Goal: Complete application form

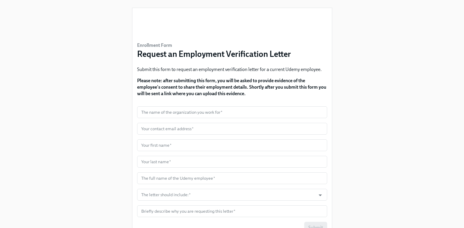
scroll to position [36, 0]
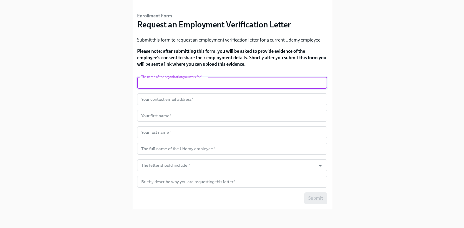
click at [153, 83] on input "text" at bounding box center [232, 83] width 190 height 12
type input "Sterling Backcheck A First Advantage Company"
click at [162, 100] on input "text" at bounding box center [232, 99] width 190 height 12
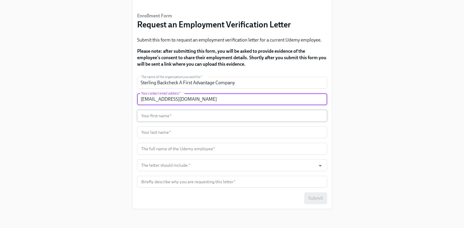
type input "[EMAIL_ADDRESS][DOMAIN_NAME]"
click at [162, 117] on input "text" at bounding box center [232, 116] width 190 height 12
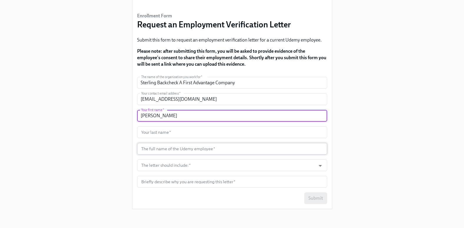
type input "[PERSON_NAME]"
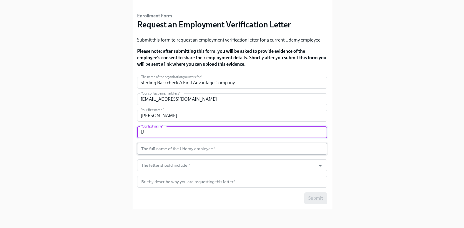
type input "U"
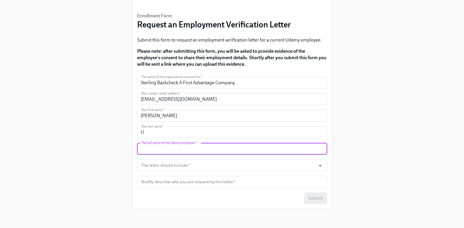
click at [195, 150] on input "text" at bounding box center [232, 149] width 190 height 12
click at [317, 165] on icon "Open" at bounding box center [320, 166] width 8 height 8
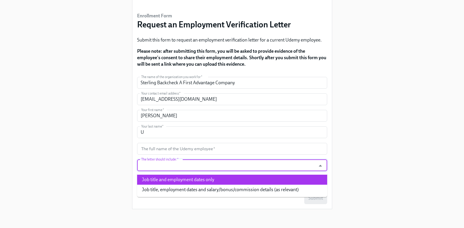
click at [153, 167] on input "The letter should include:   *" at bounding box center [226, 165] width 173 height 12
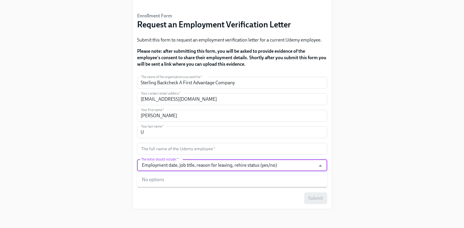
type input "Employment date, job title, reason for leaving, rehire status (yes/no)"
click at [171, 200] on div "Submit" at bounding box center [232, 198] width 190 height 12
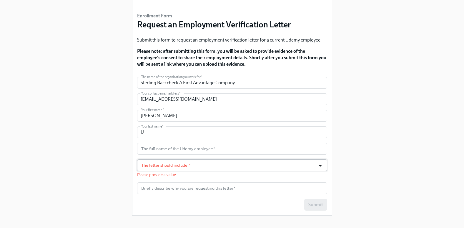
click at [319, 165] on icon "Open" at bounding box center [320, 166] width 8 height 8
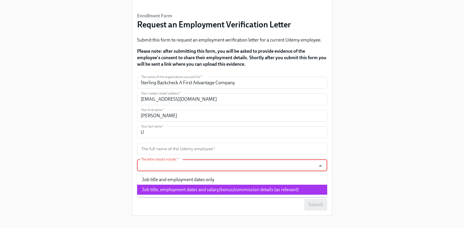
click at [283, 192] on li "Job title, employment dates and salary/bonus/commission details (as relevant)" at bounding box center [232, 190] width 190 height 10
type input "Job title, employment dates and salary/bonus/commission details (as relevant)"
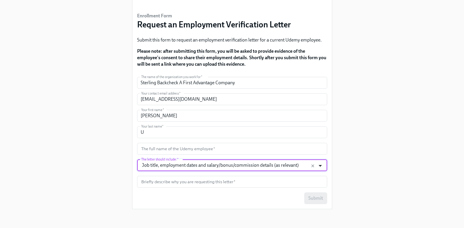
click at [320, 164] on icon "Open" at bounding box center [320, 166] width 8 height 8
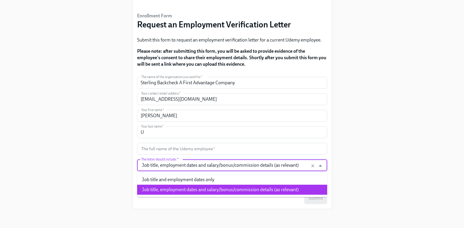
click at [108, 182] on div "Enrollment Form Request an Employment Verification Letter Submit this form to r…" at bounding box center [231, 89] width 445 height 250
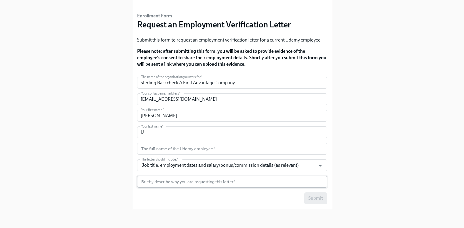
click at [156, 182] on input "text" at bounding box center [232, 182] width 190 height 12
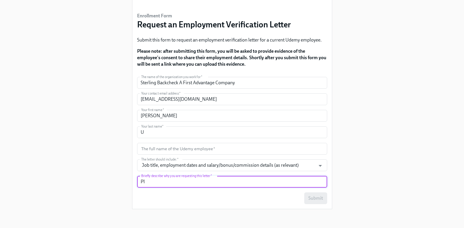
type input "P"
type input "H"
type input "We want employment dates, job title, reason for leaving, rehire status."
click at [151, 146] on input "text" at bounding box center [232, 149] width 190 height 12
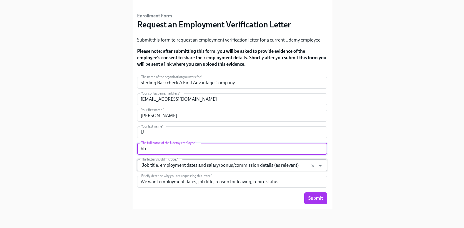
type input "b"
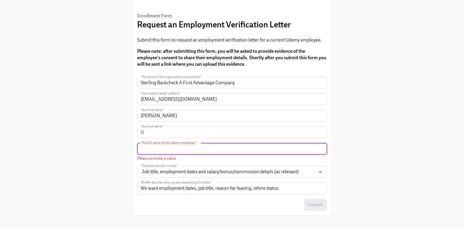
paste input "[PERSON_NAME]"
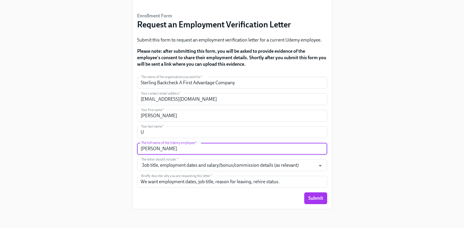
paste input "[PERSON_NAME]"
type input "[PERSON_NAME]"
click at [316, 202] on button "Submit" at bounding box center [315, 198] width 23 height 12
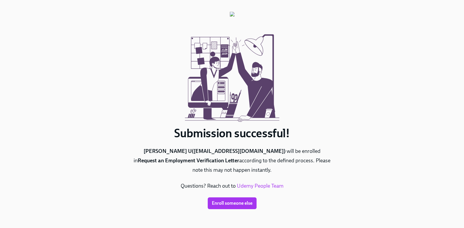
scroll to position [0, 0]
